Goal: Information Seeking & Learning: Learn about a topic

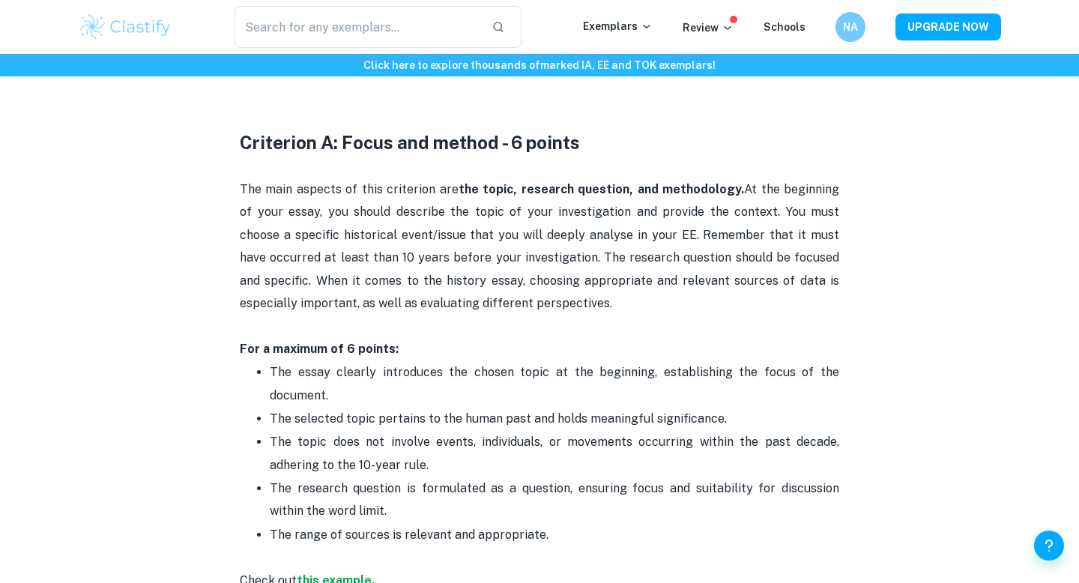
scroll to position [728, 0]
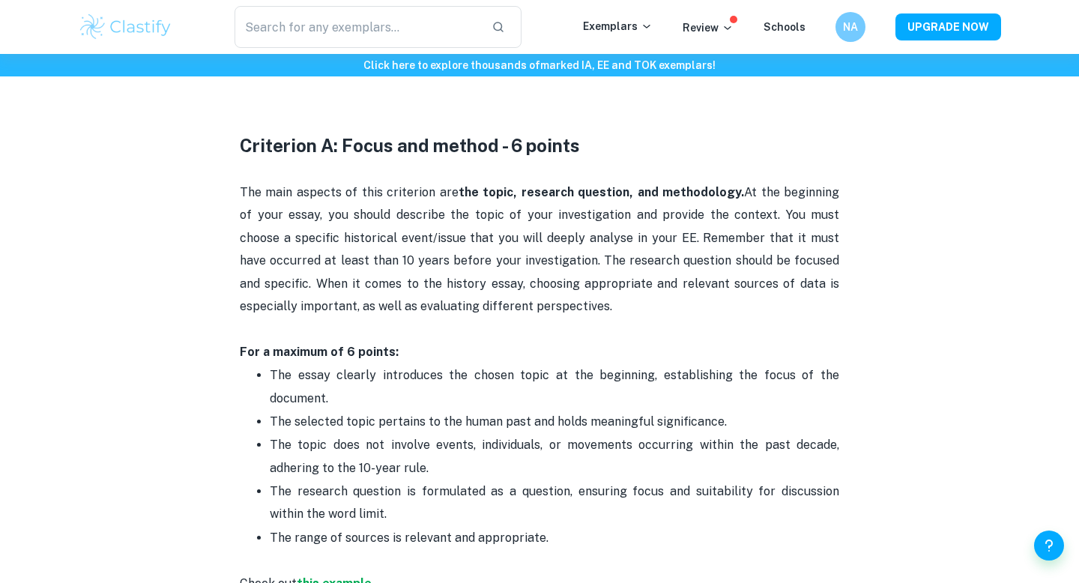
click at [375, 340] on p "The main aspects of this criterion are the topic, research question, and method…" at bounding box center [540, 261] width 600 height 205
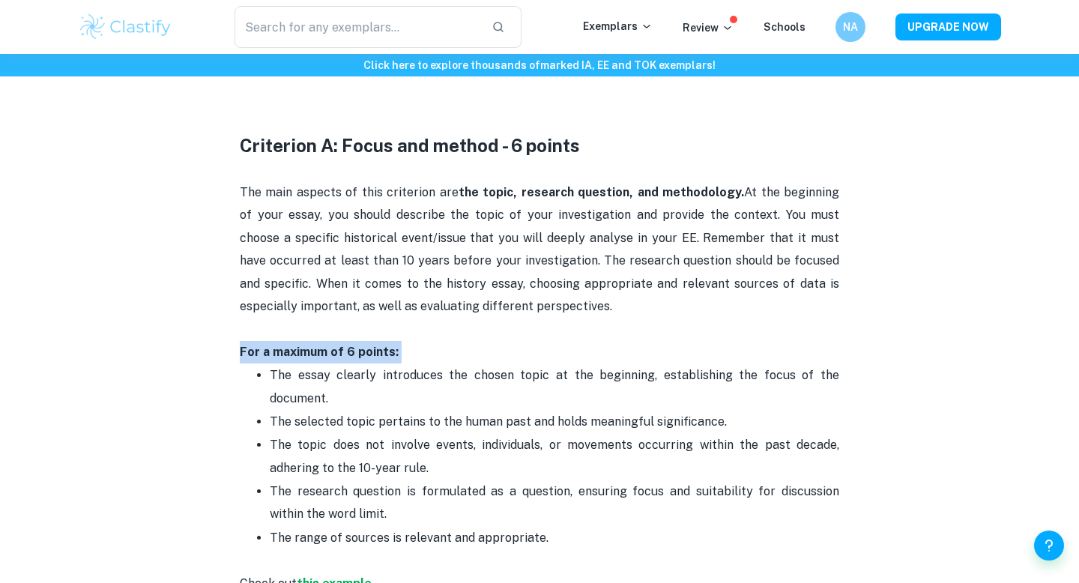
click at [375, 340] on p "The main aspects of this criterion are the topic, research question, and method…" at bounding box center [540, 261] width 600 height 205
click at [377, 344] on p "The main aspects of this criterion are the topic, research question, and method…" at bounding box center [540, 261] width 600 height 205
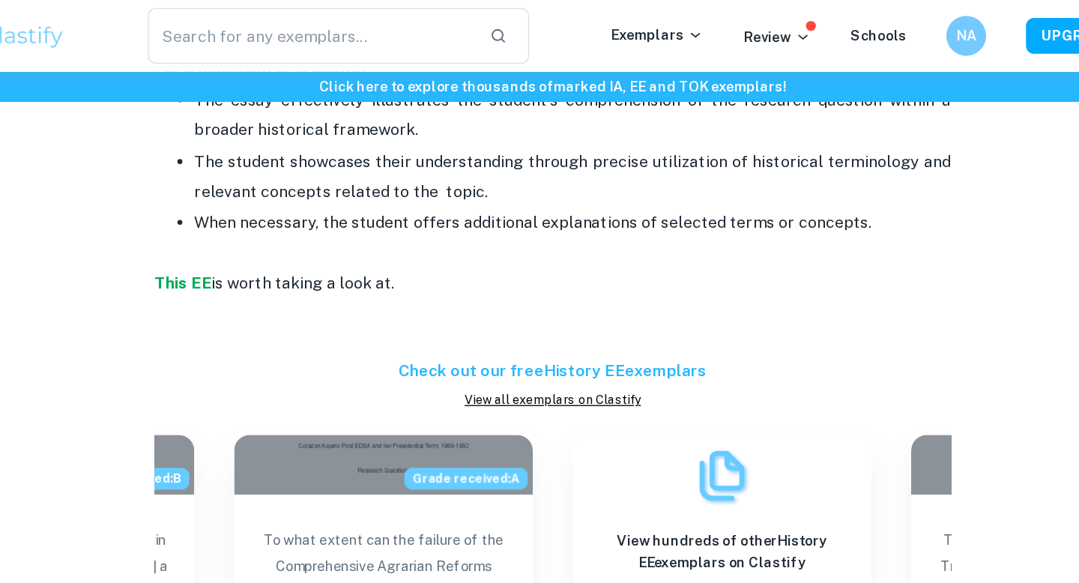
scroll to position [1444, 0]
